Goal: Task Accomplishment & Management: Manage account settings

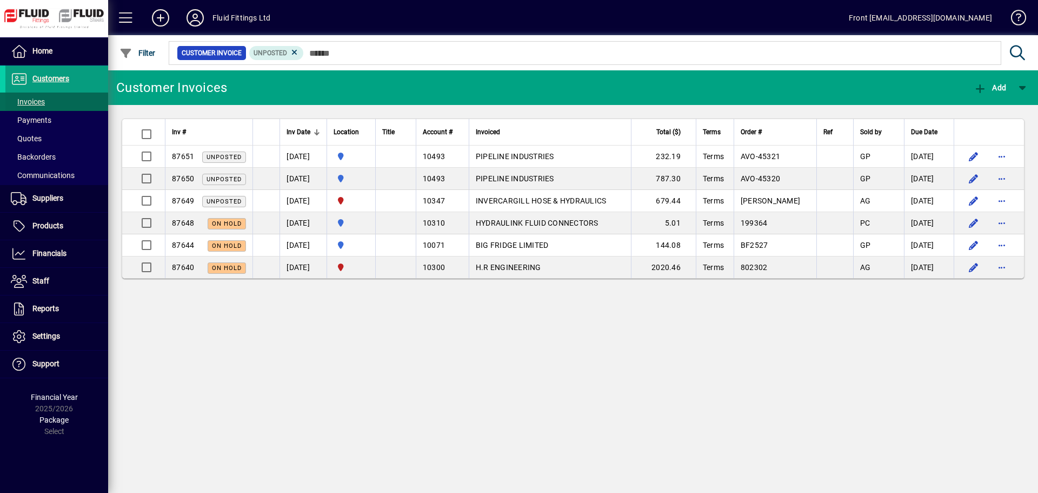
click at [37, 101] on span "Invoices" at bounding box center [28, 101] width 34 height 9
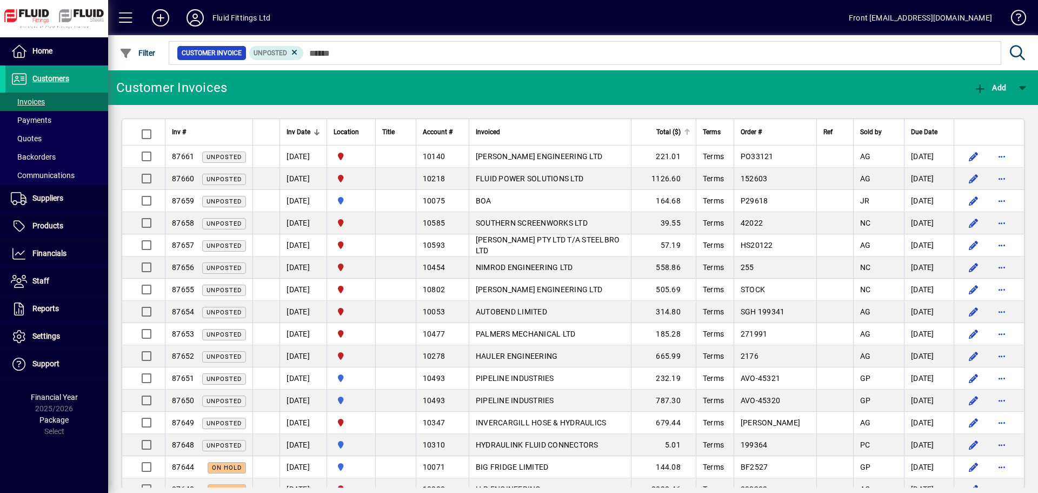
click at [688, 129] on div at bounding box center [688, 130] width 2 height 2
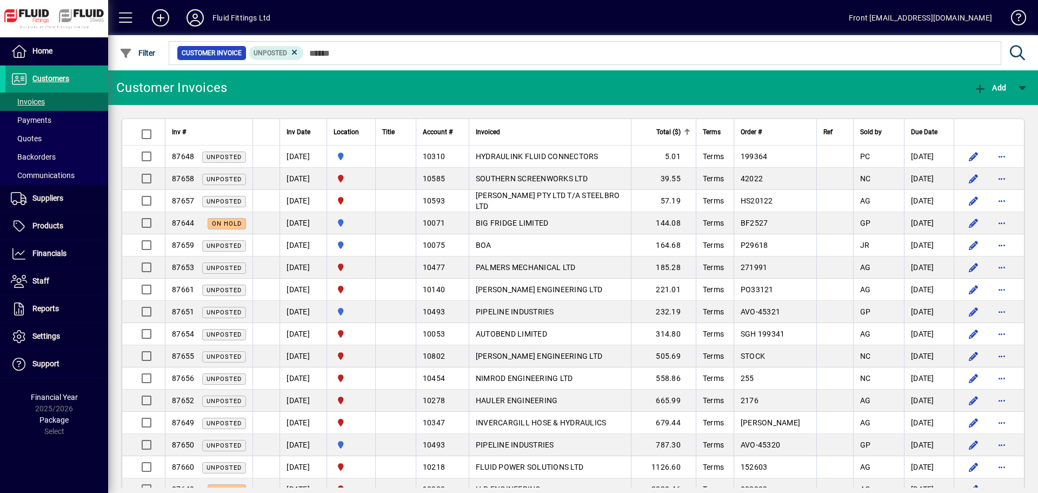
click at [688, 129] on div at bounding box center [688, 130] width 2 height 2
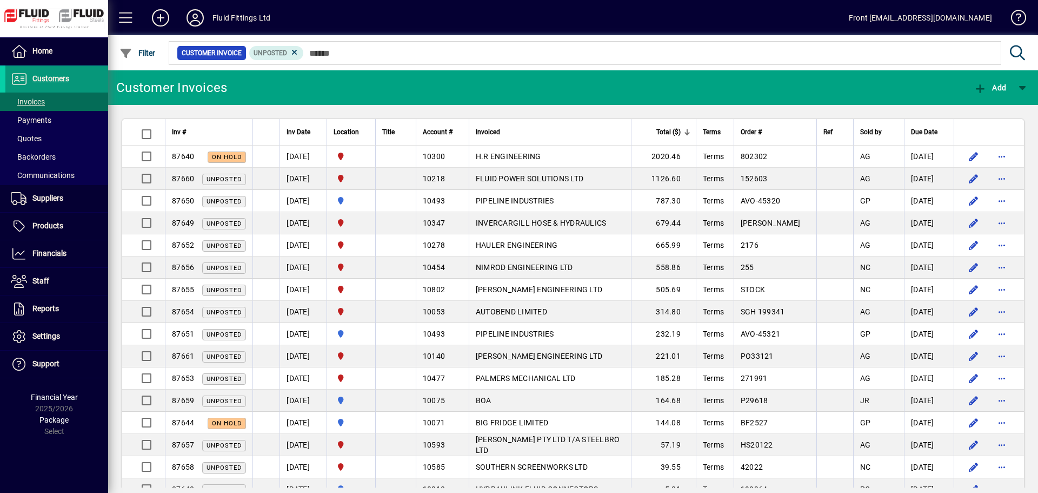
click at [54, 76] on span "Customers" at bounding box center [50, 78] width 37 height 9
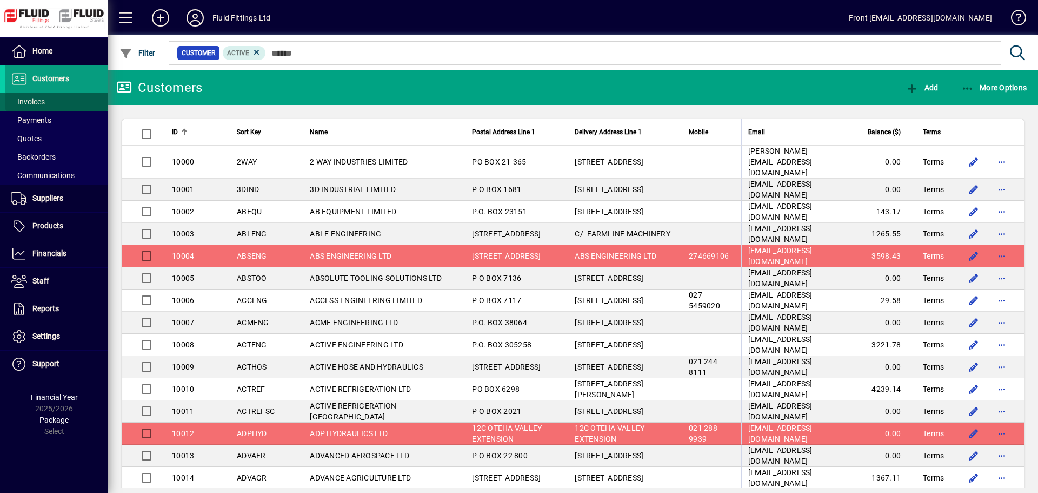
click at [37, 102] on span "Invoices" at bounding box center [28, 101] width 34 height 9
